Goal: Ask a question: Seek information or help from site administrators or community

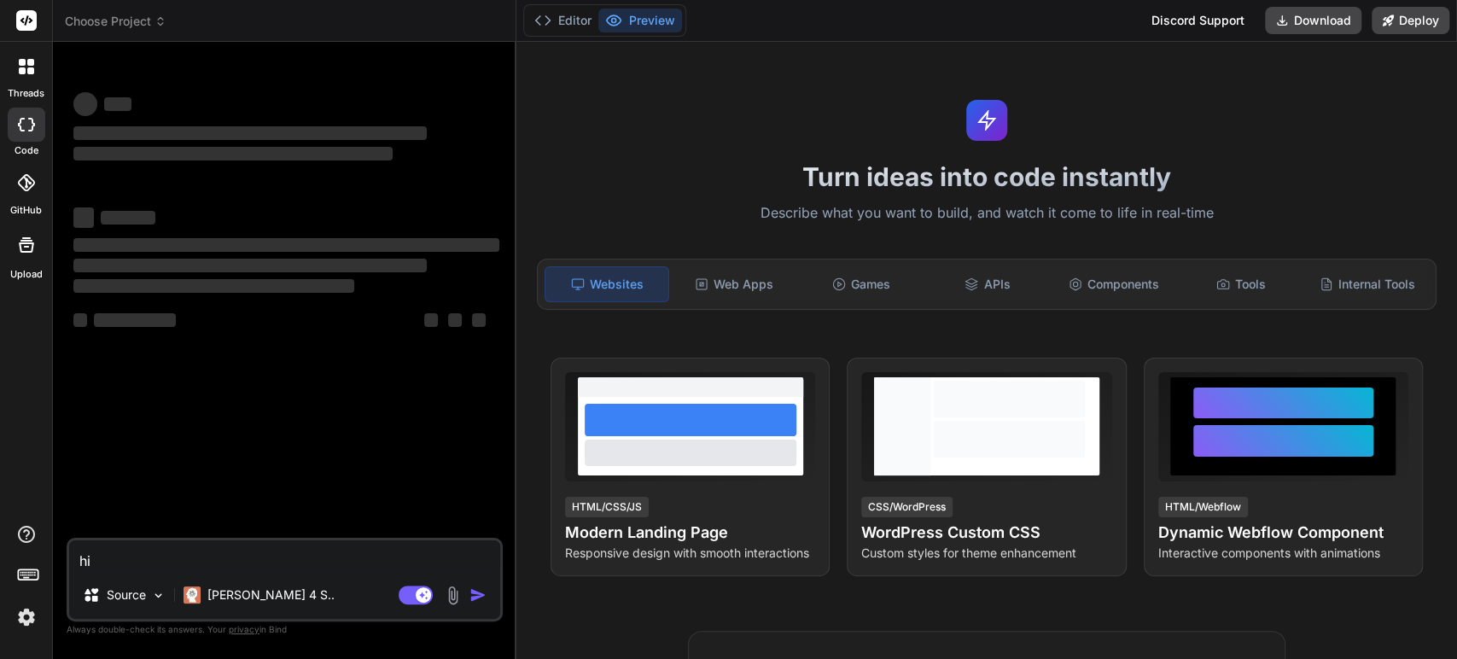
type textarea "x"
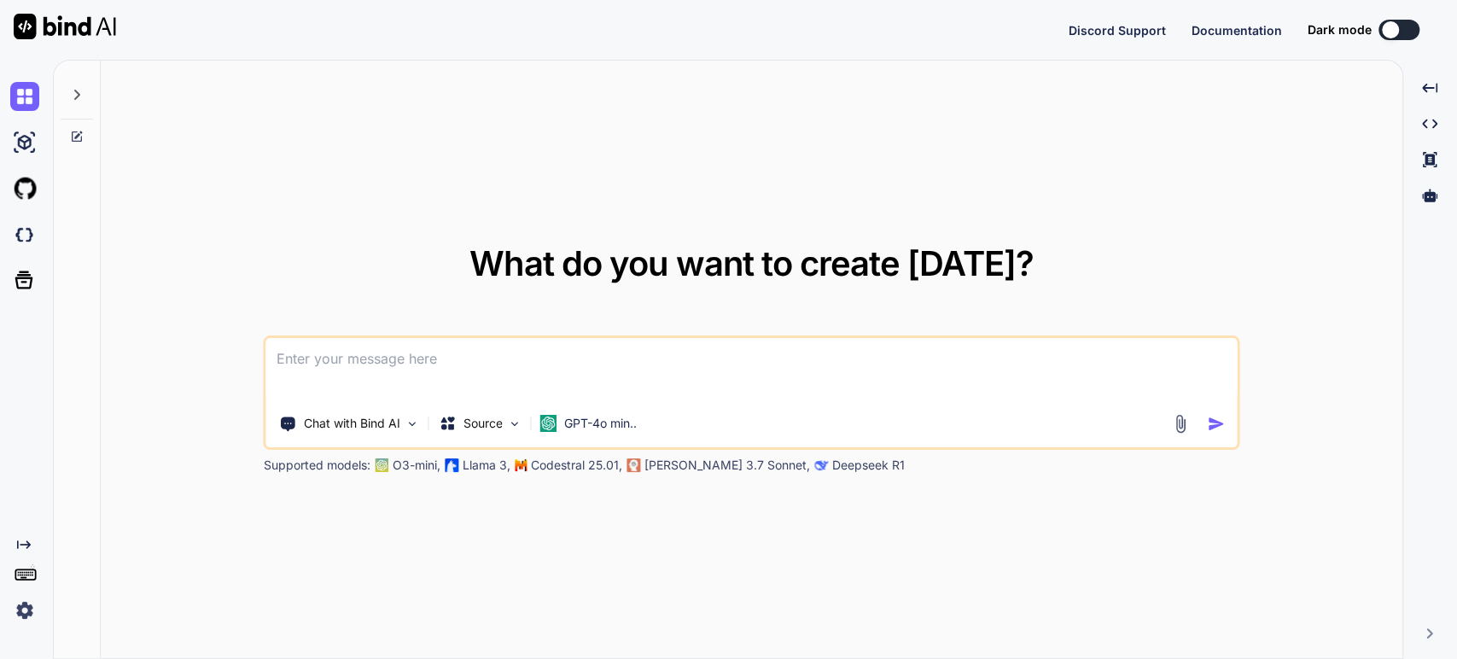
click at [323, 361] on textarea at bounding box center [751, 369] width 970 height 63
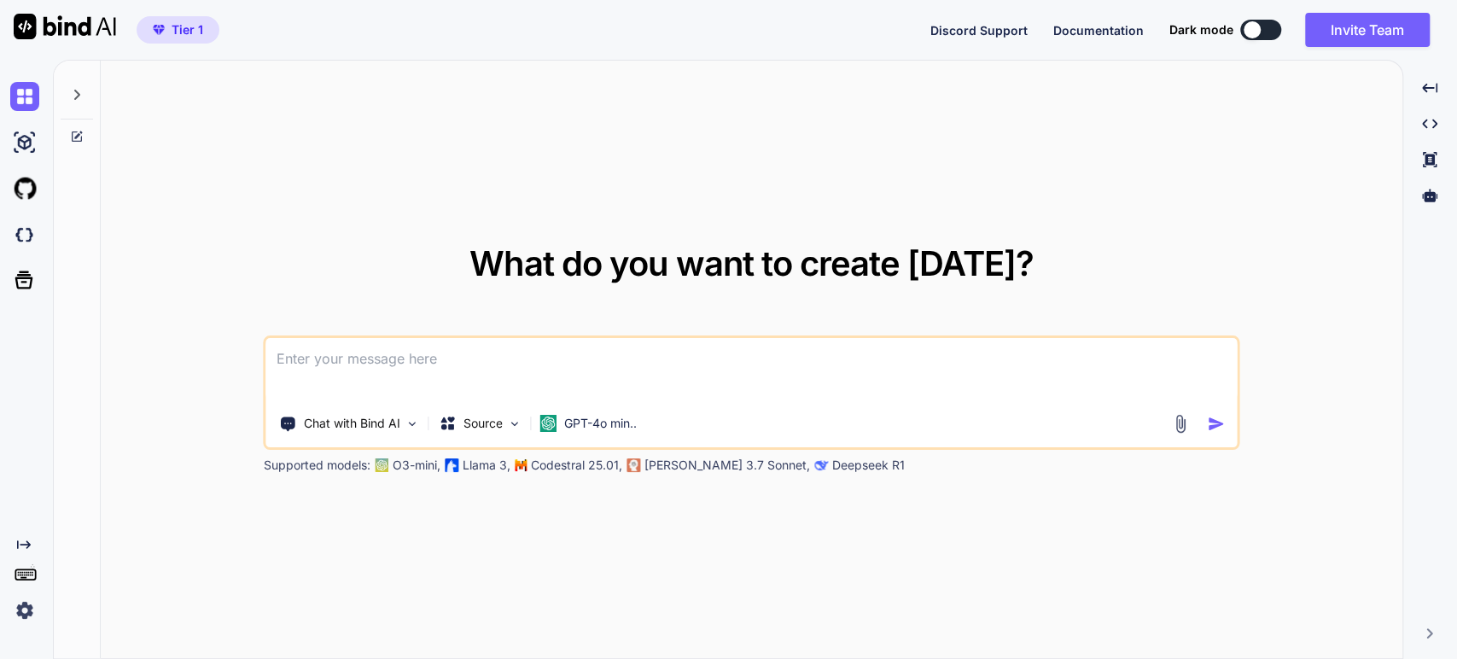
type textarea "x"
click at [23, 608] on img at bounding box center [24, 610] width 29 height 29
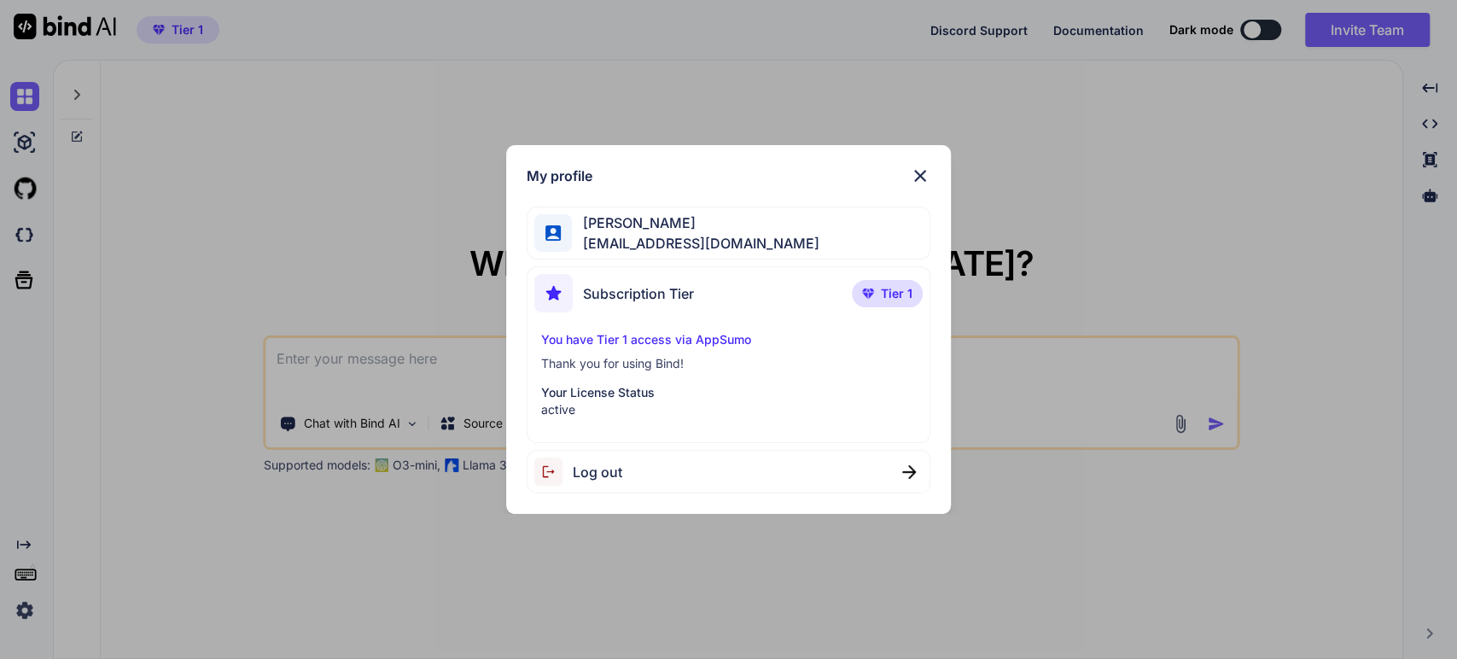
click at [239, 223] on div "My profile [PERSON_NAME] [PERSON_NAME][EMAIL_ADDRESS][DOMAIN_NAME] Subscription…" at bounding box center [728, 329] width 1457 height 659
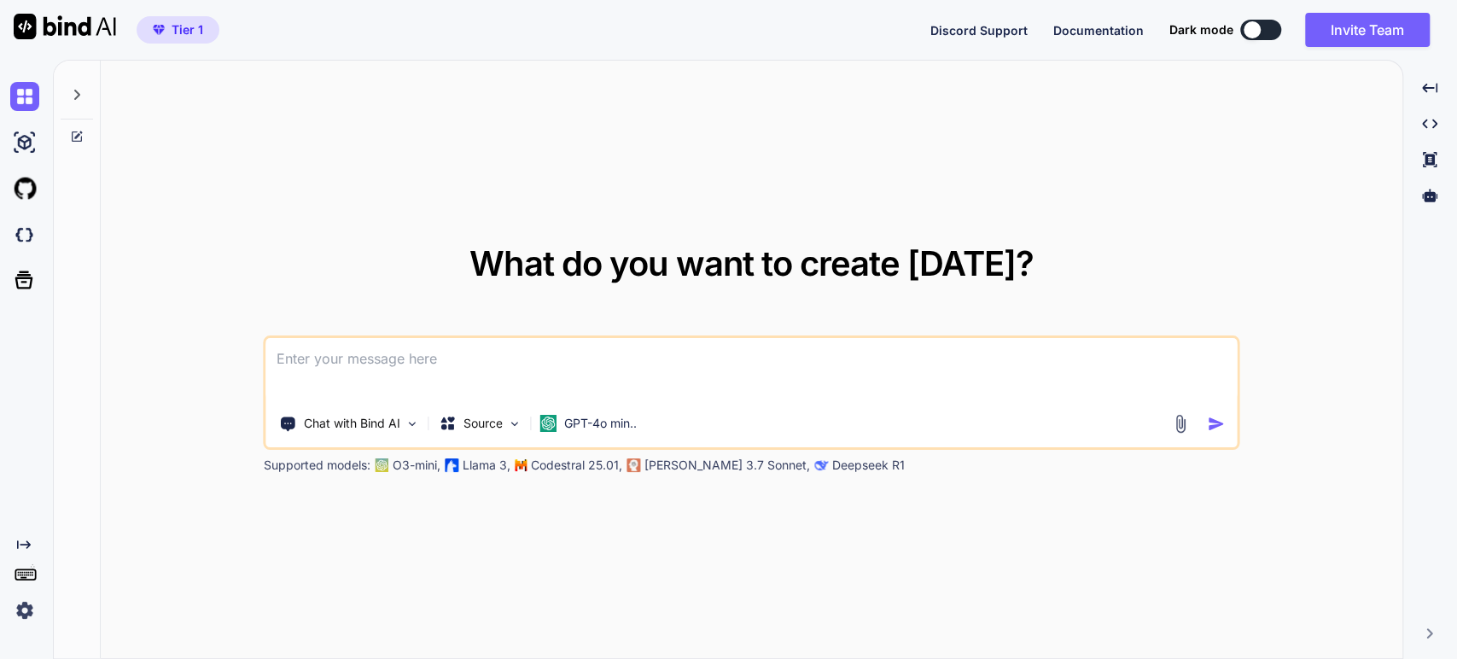
click at [352, 375] on textarea at bounding box center [751, 369] width 970 height 63
type textarea "s"
type textarea "x"
type textarea "ss"
type textarea "x"
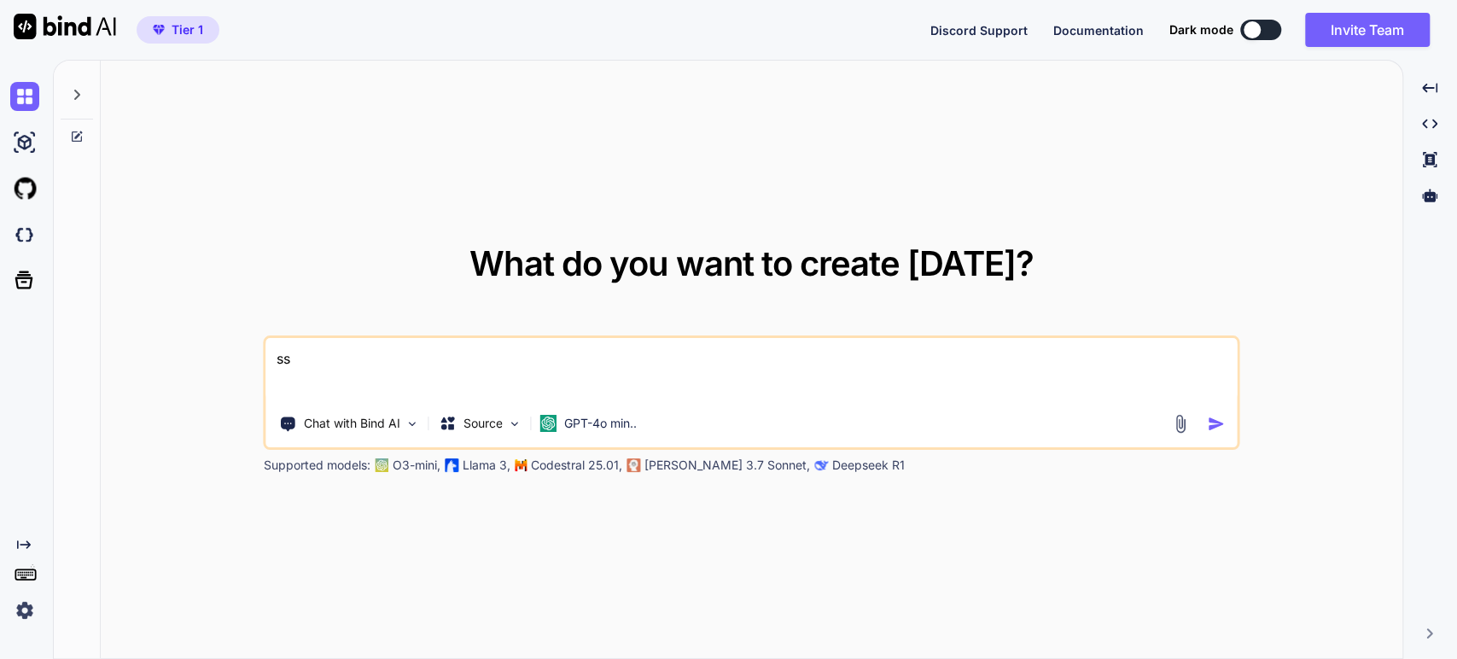
type textarea "sss"
type textarea "x"
type textarea "sss"
click at [1215, 425] on img "button" at bounding box center [1216, 424] width 18 height 18
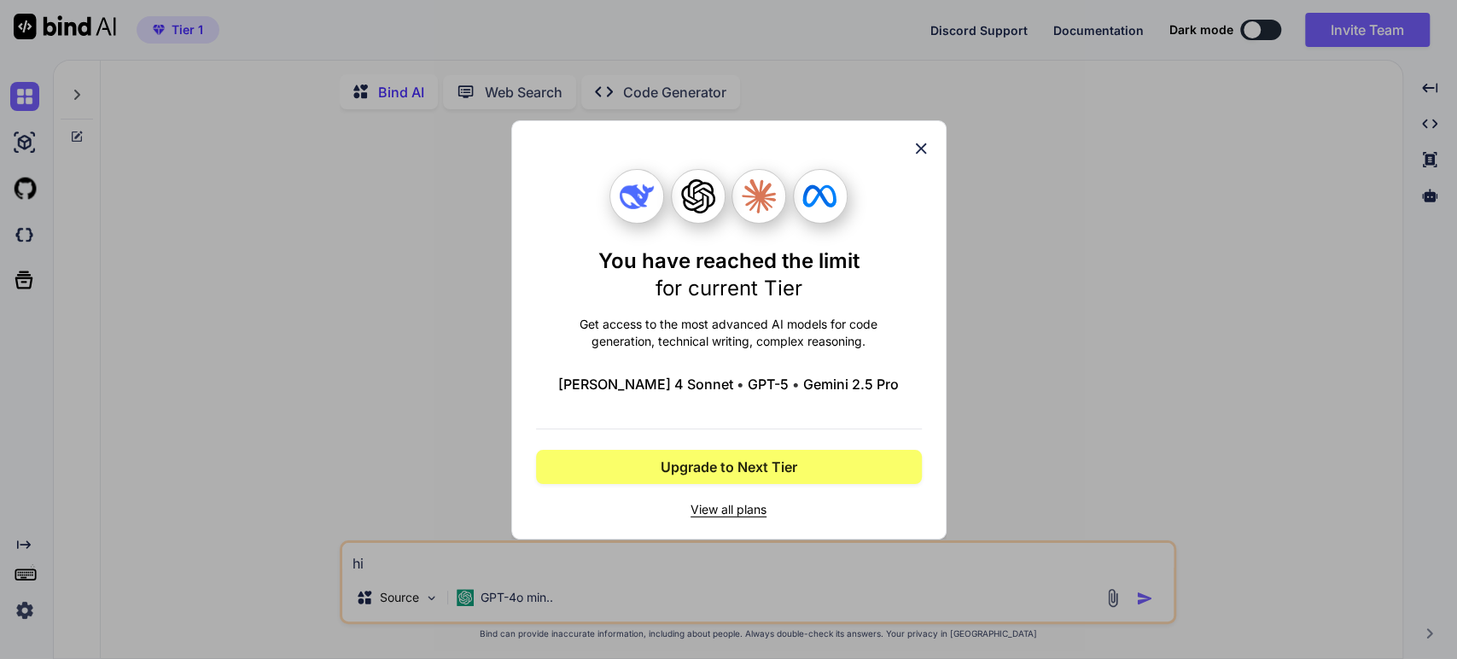
type textarea "x"
click at [921, 152] on icon at bounding box center [920, 148] width 19 height 19
